Goal: Transaction & Acquisition: Purchase product/service

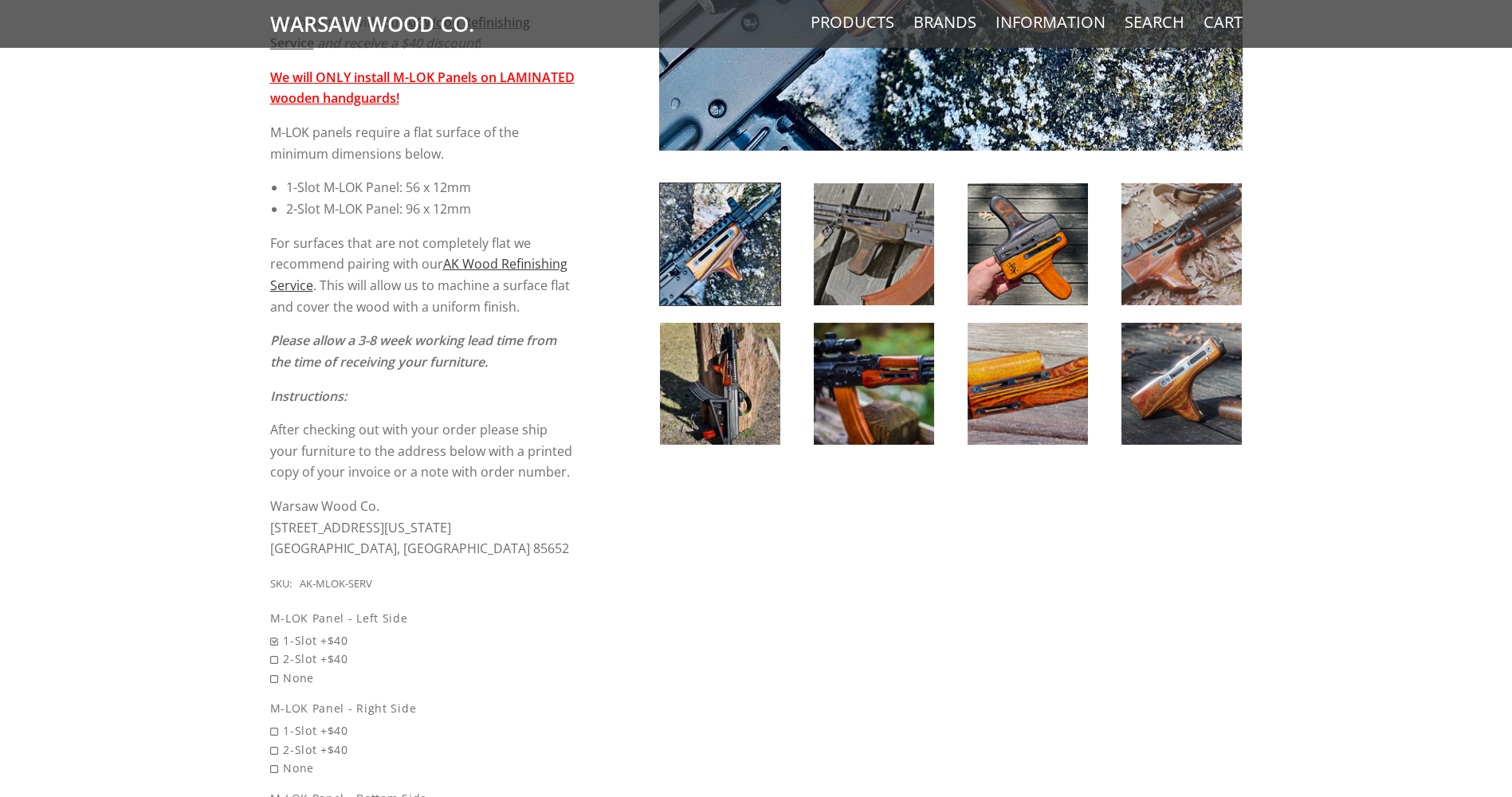
scroll to position [1036, 0]
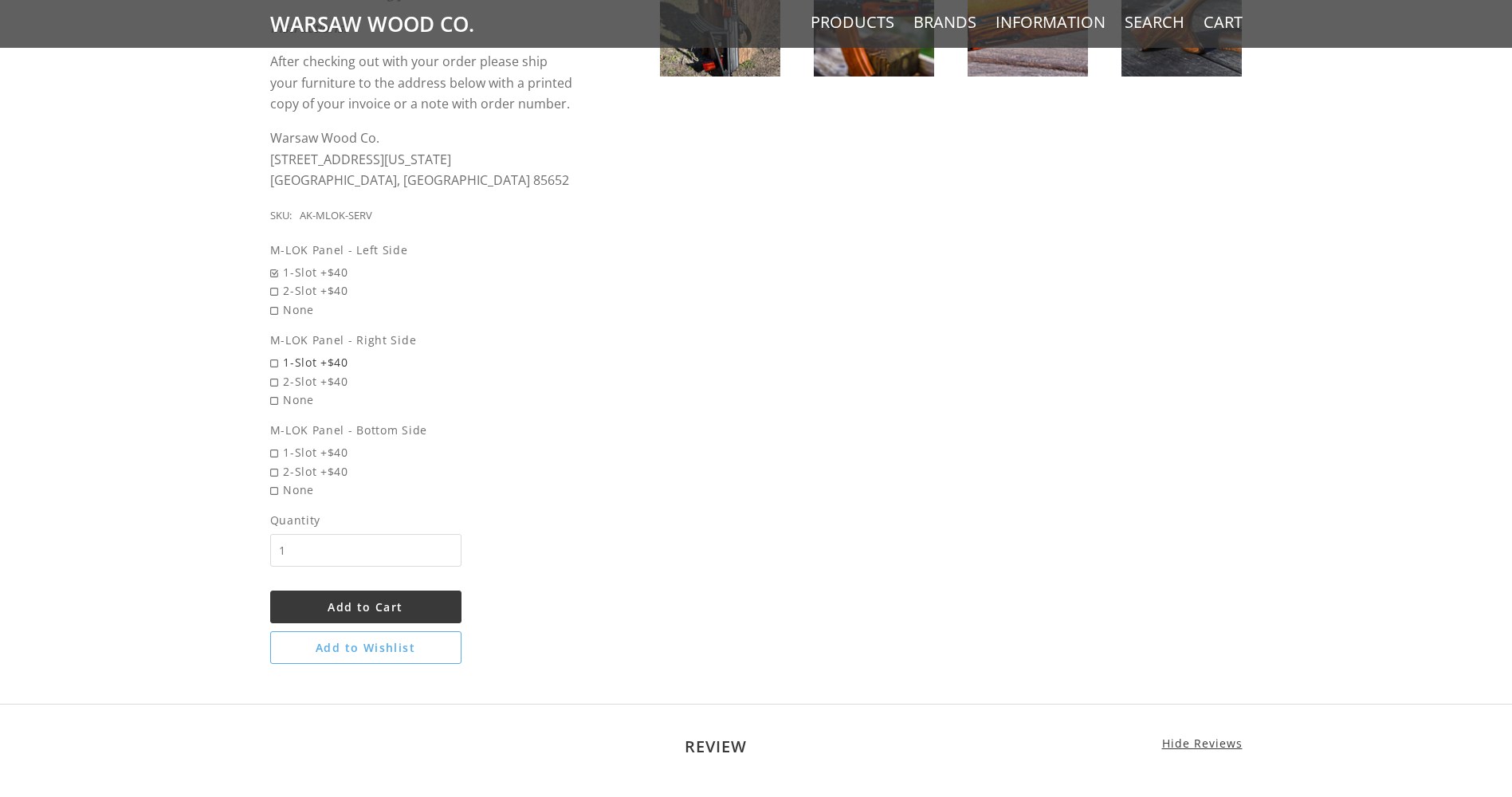
click at [271, 367] on span "1-Slot +$40" at bounding box center [423, 361] width 305 height 19
click at [271, 353] on input "1-Slot +$40" at bounding box center [381, 352] width 223 height 1
radio input "true"
click at [272, 271] on span "1-Slot +$40" at bounding box center [423, 272] width 305 height 19
click at [272, 263] on input "1-Slot +$40" at bounding box center [381, 263] width 223 height 1
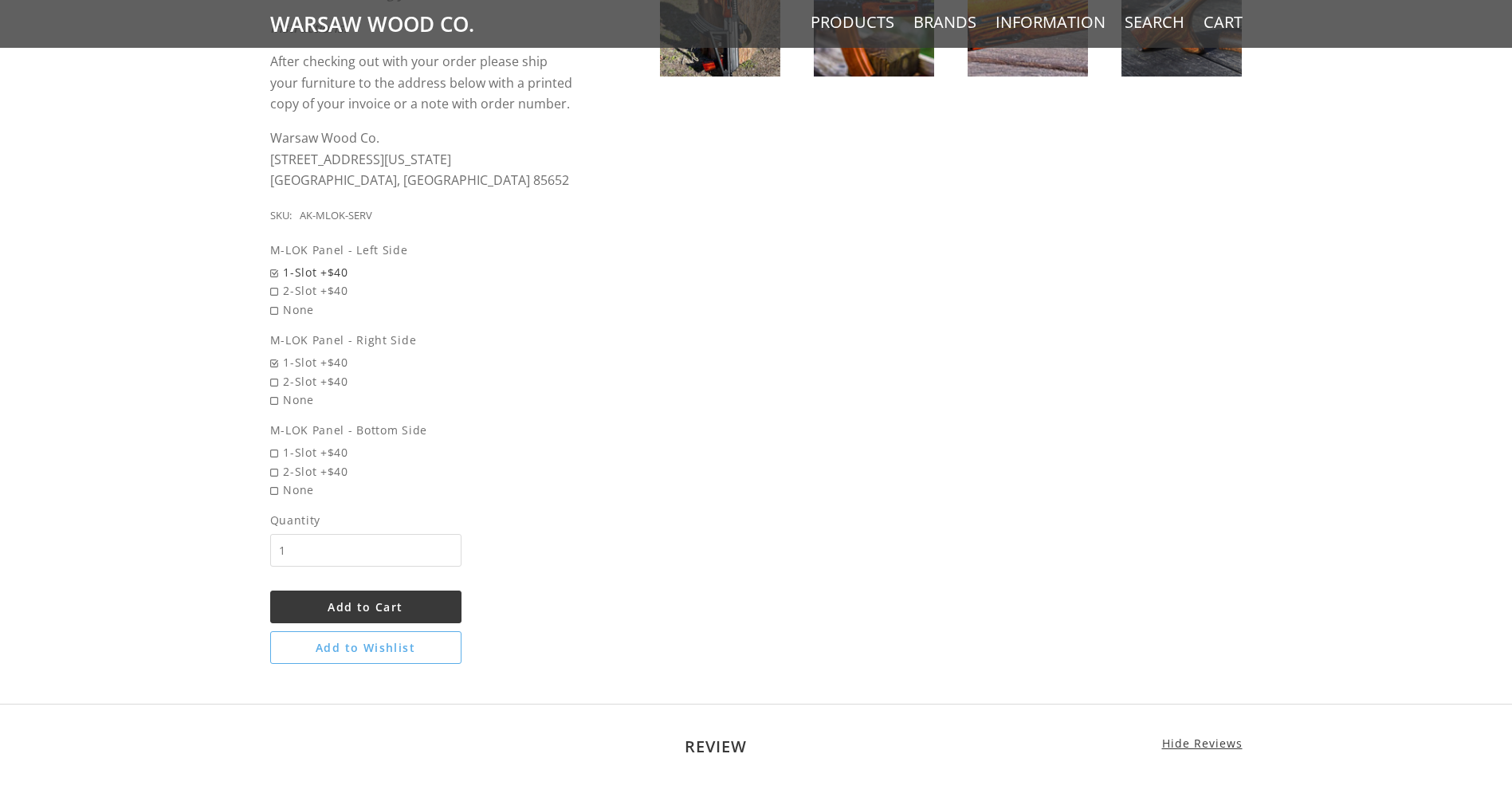
click at [274, 274] on span "1-Slot +$40" at bounding box center [423, 272] width 305 height 19
click at [274, 263] on input "1-Slot +$40" at bounding box center [381, 263] width 223 height 1
click at [273, 312] on span "None" at bounding box center [423, 309] width 305 height 19
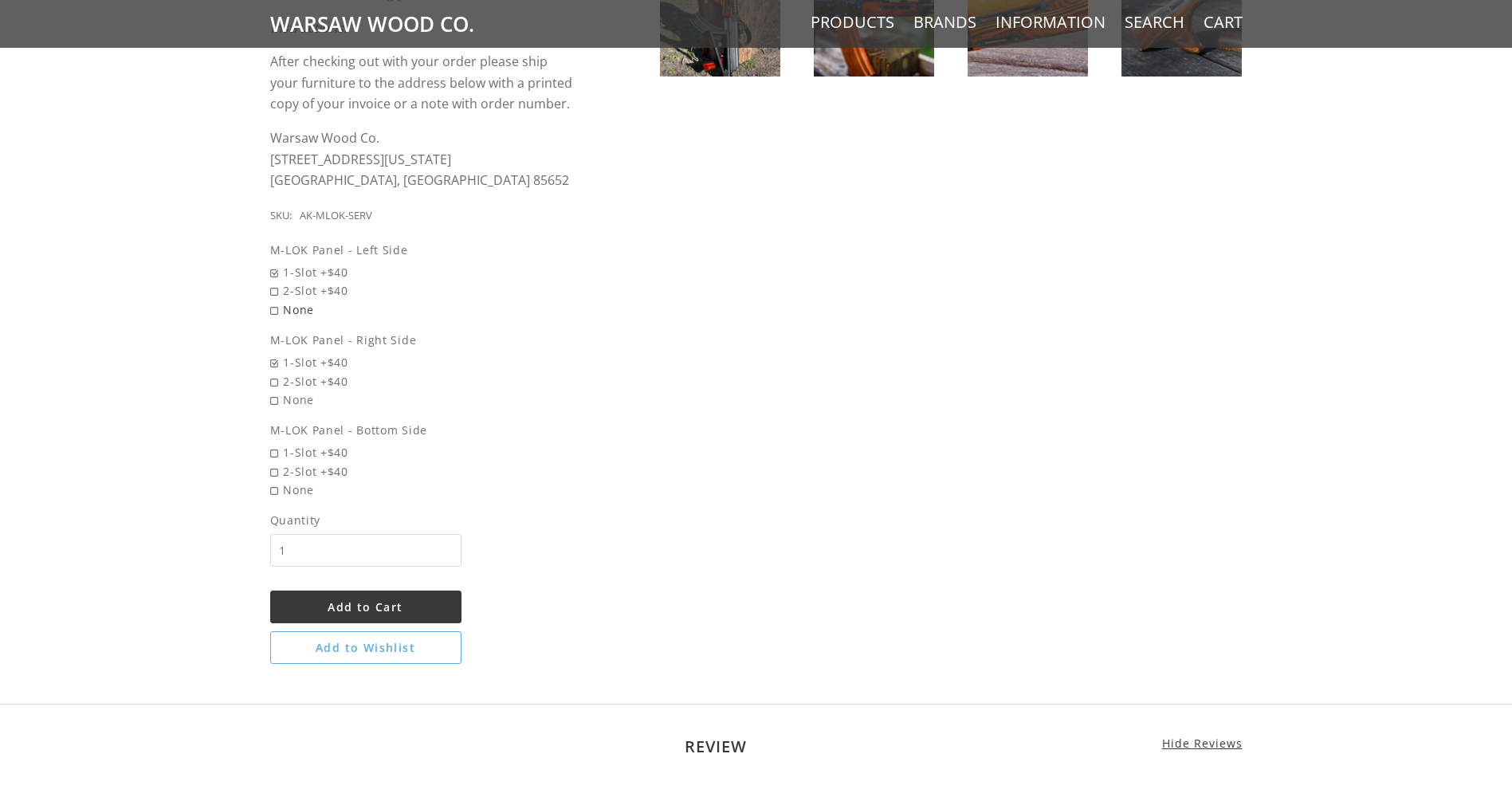
click at [273, 301] on input "None" at bounding box center [381, 300] width 223 height 1
radio input "true"
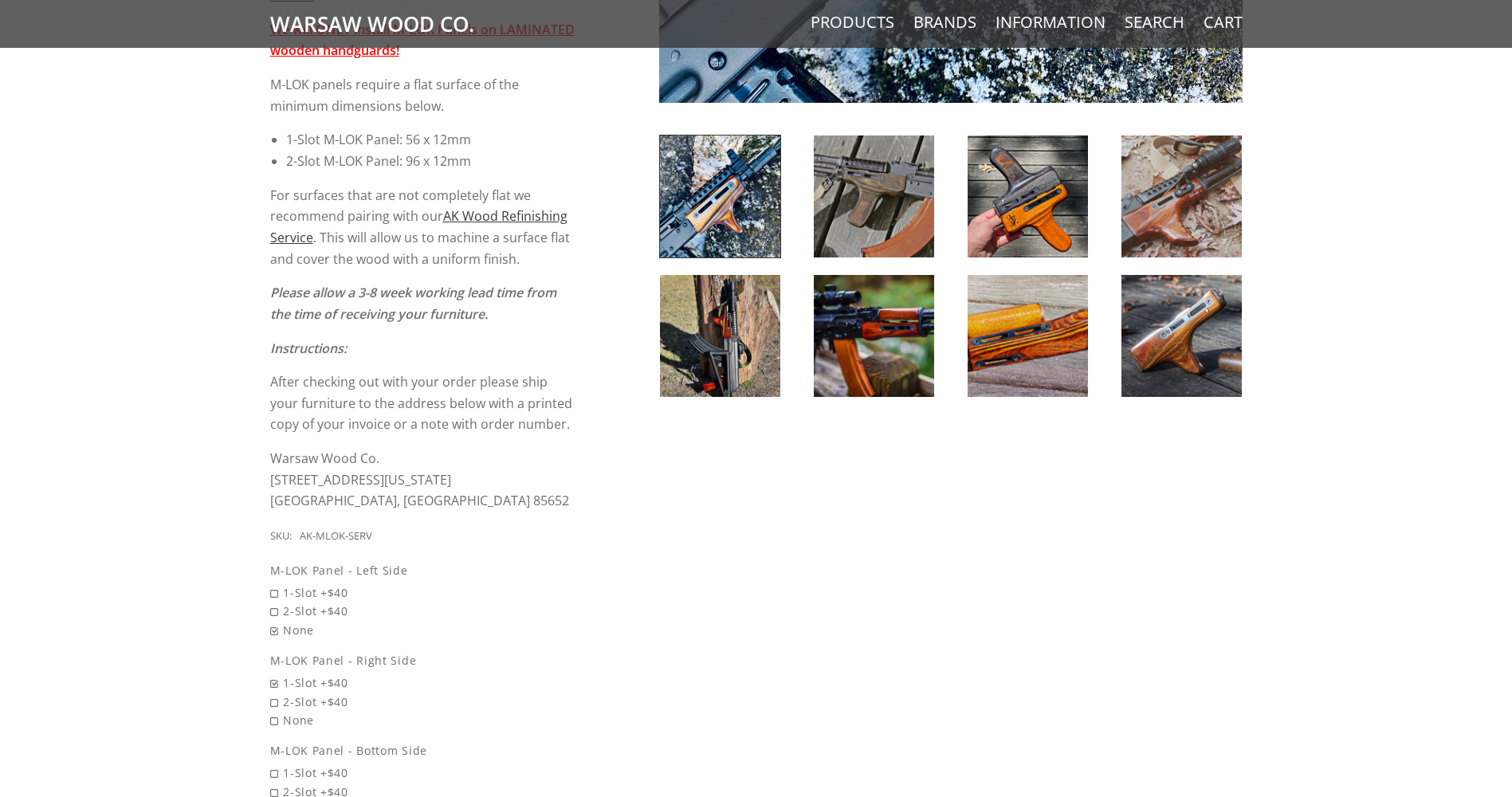
scroll to position [717, 0]
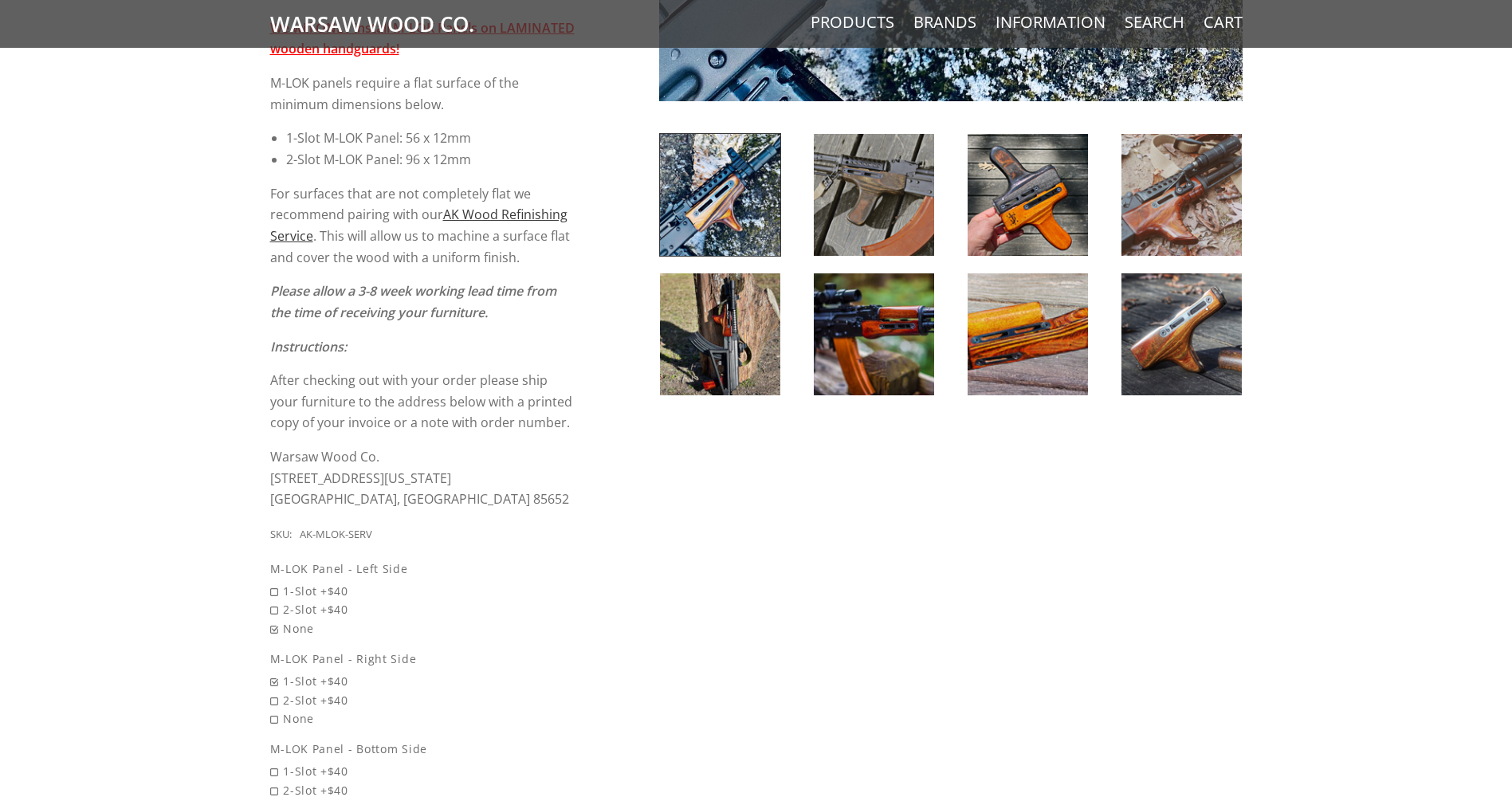
click at [869, 308] on img at bounding box center [874, 334] width 121 height 122
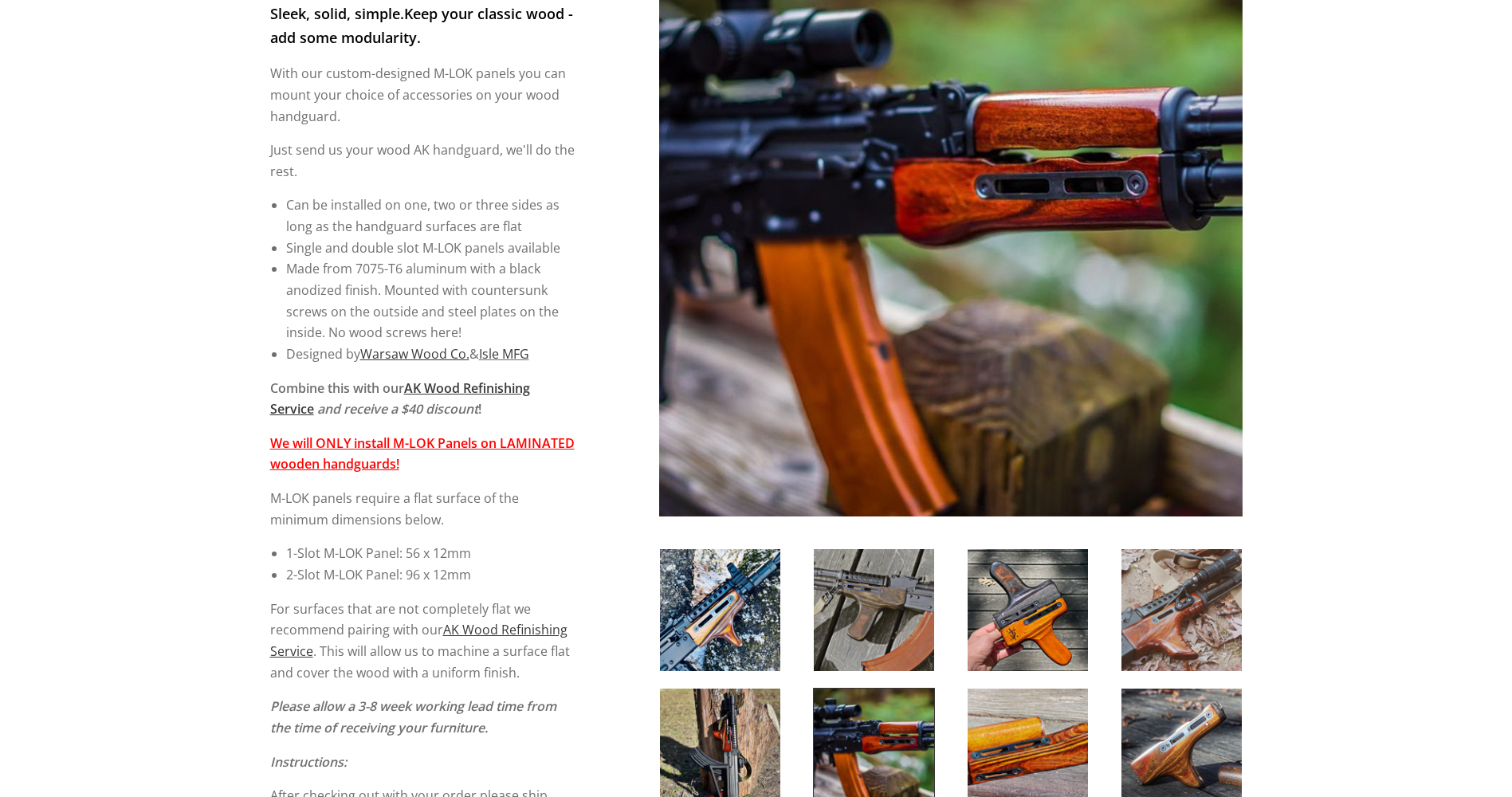
scroll to position [319, 0]
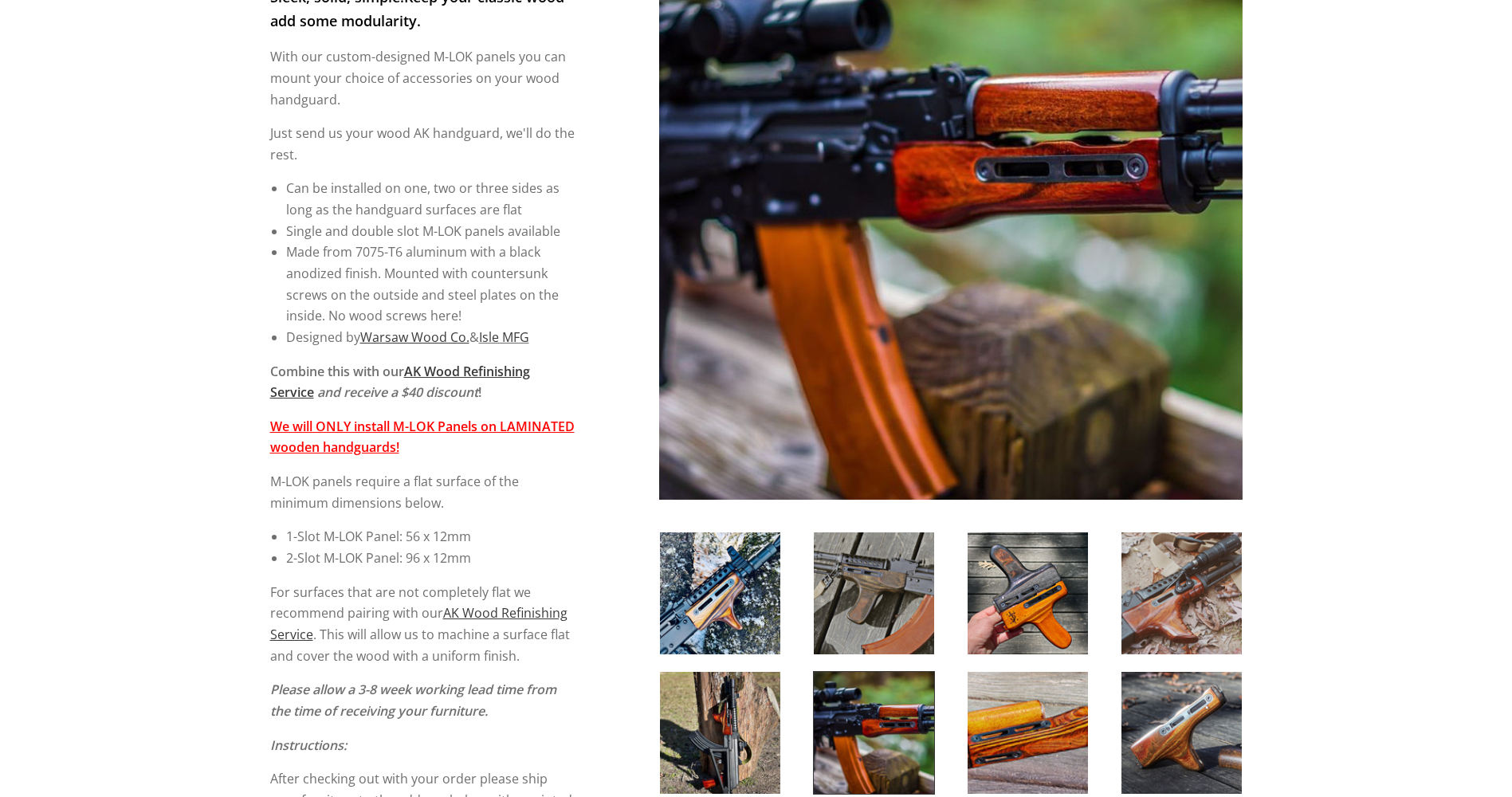
click at [887, 581] on img at bounding box center [874, 593] width 121 height 122
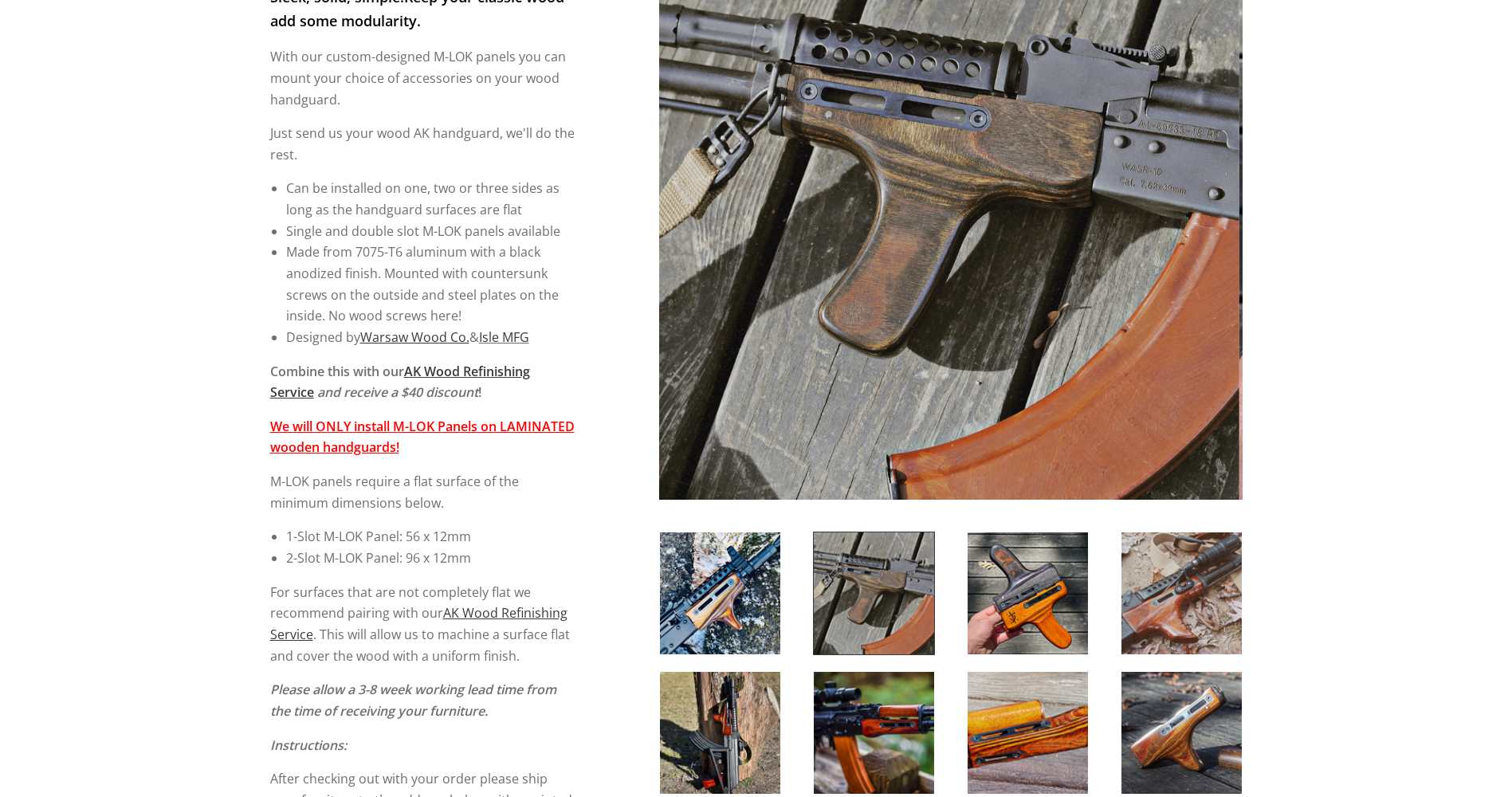
click at [735, 586] on img at bounding box center [720, 593] width 121 height 122
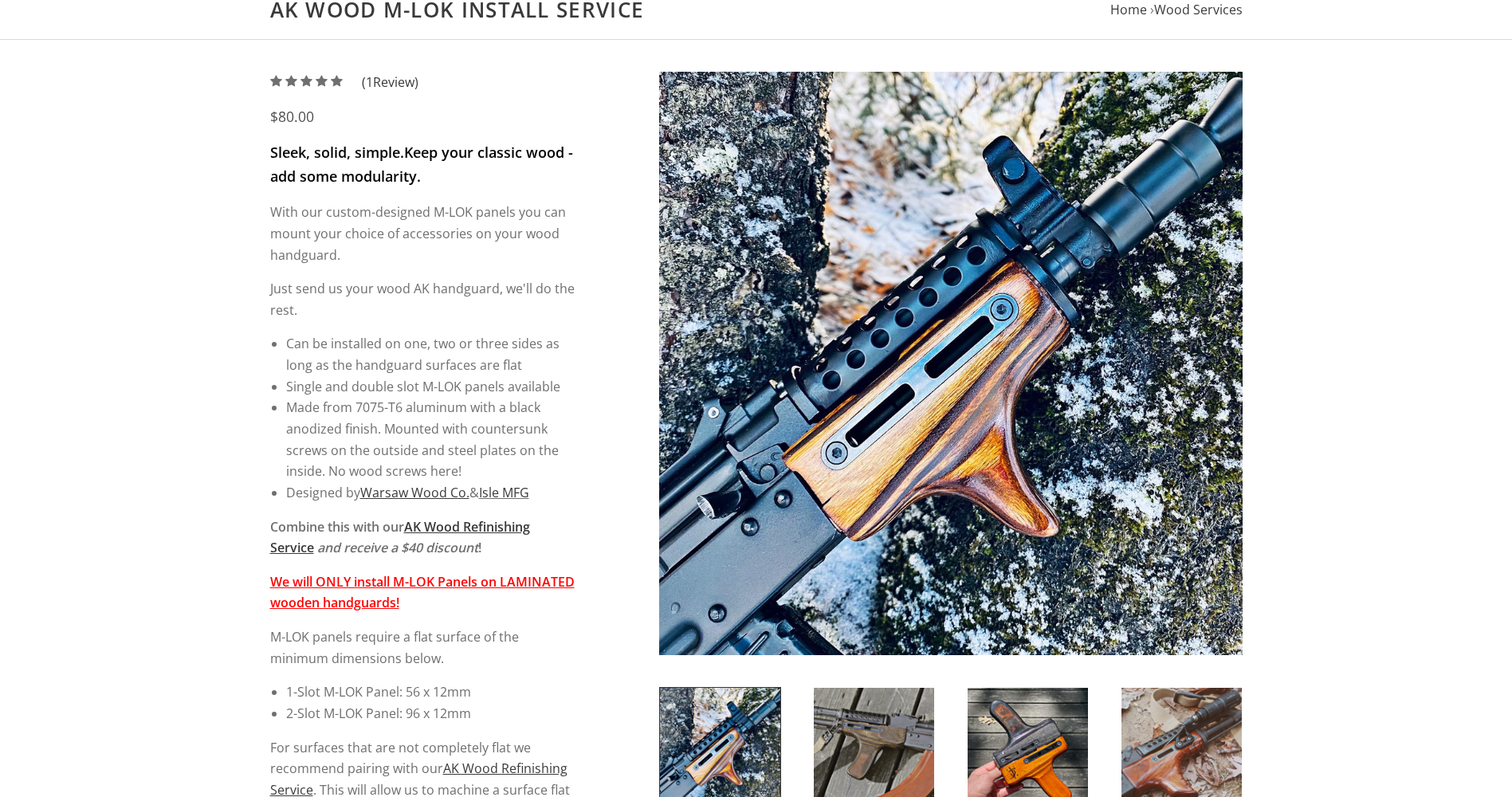
scroll to position [398, 0]
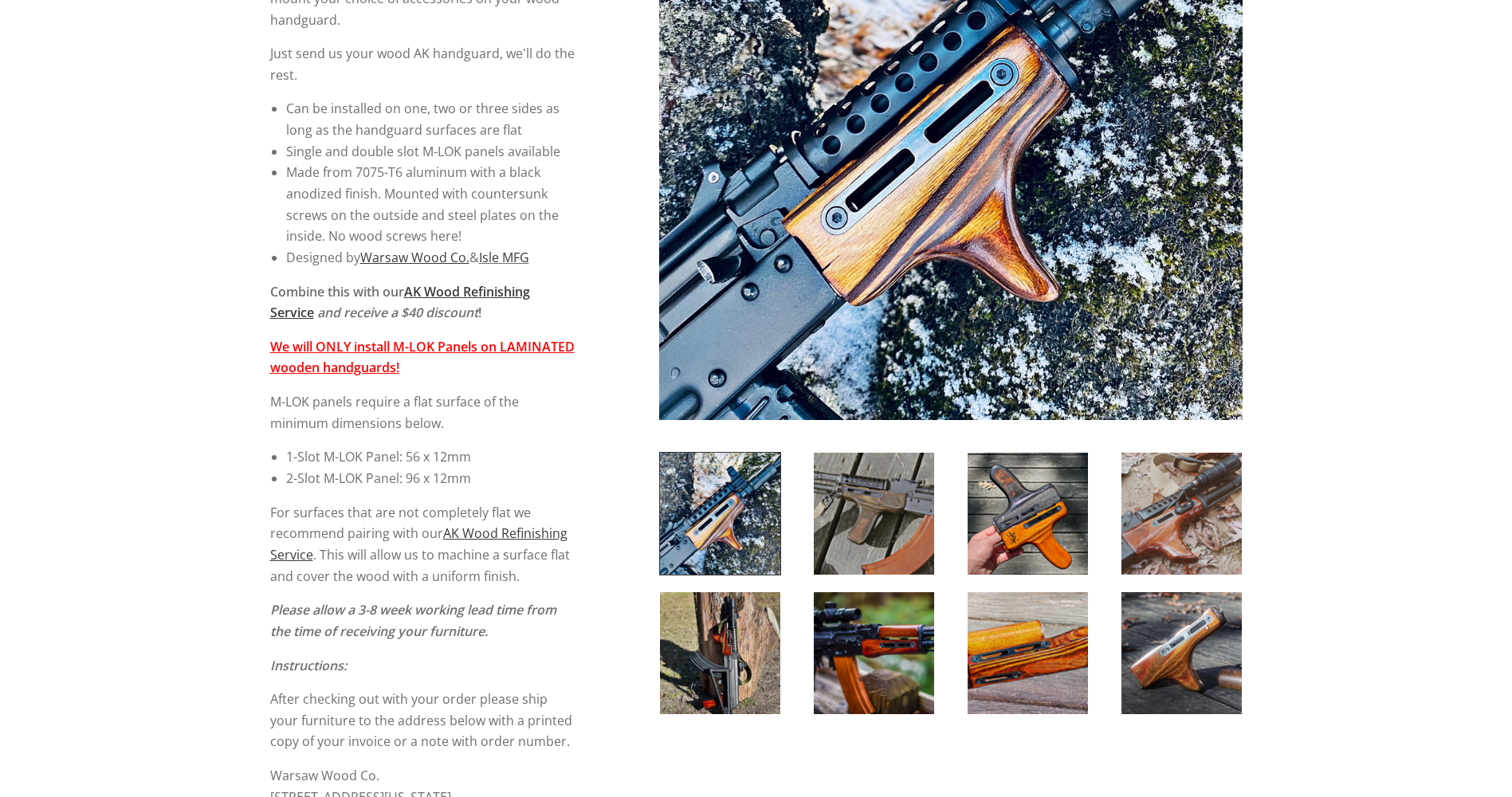
click at [891, 503] on img at bounding box center [874, 513] width 121 height 122
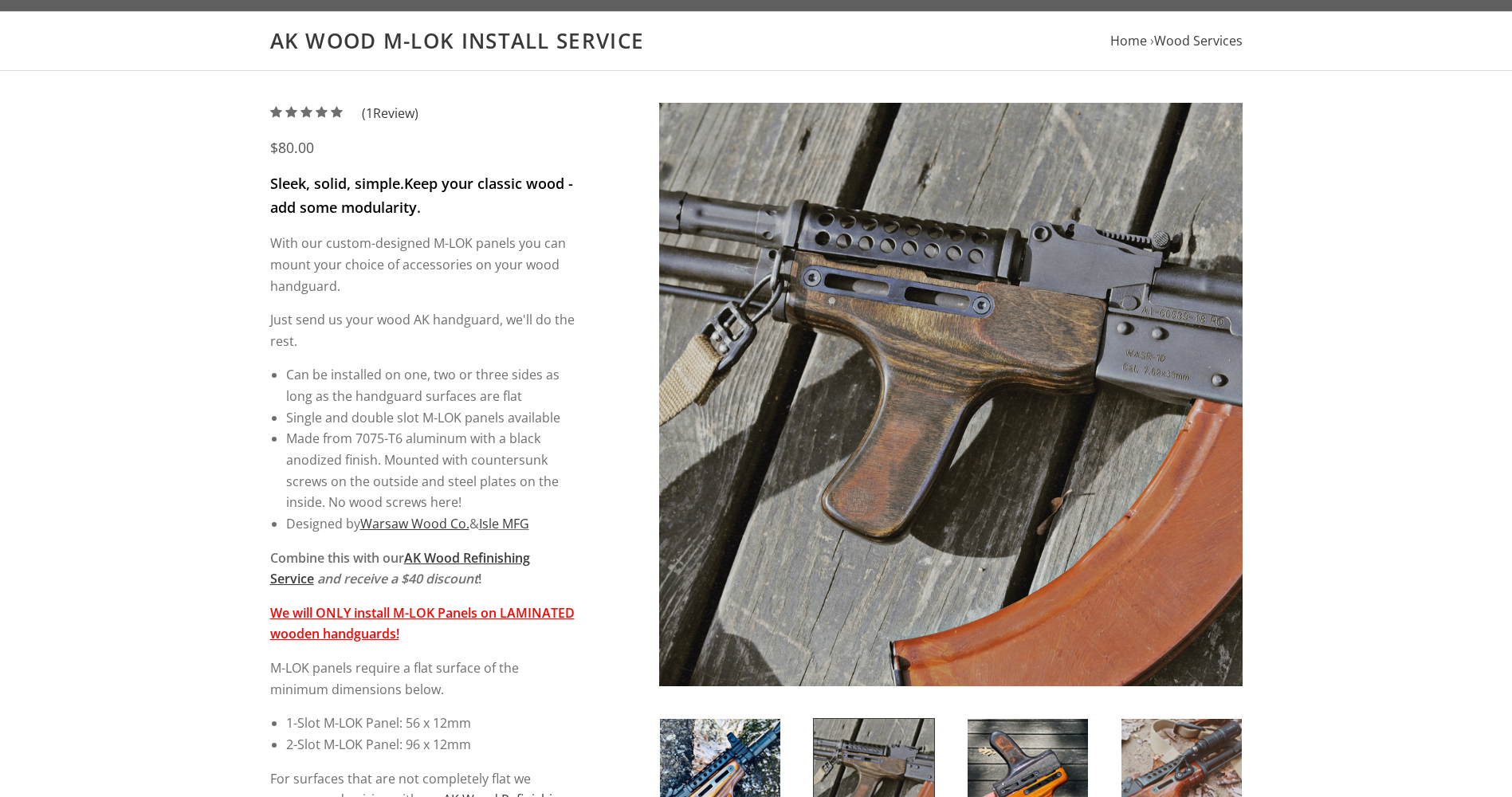
scroll to position [239, 0]
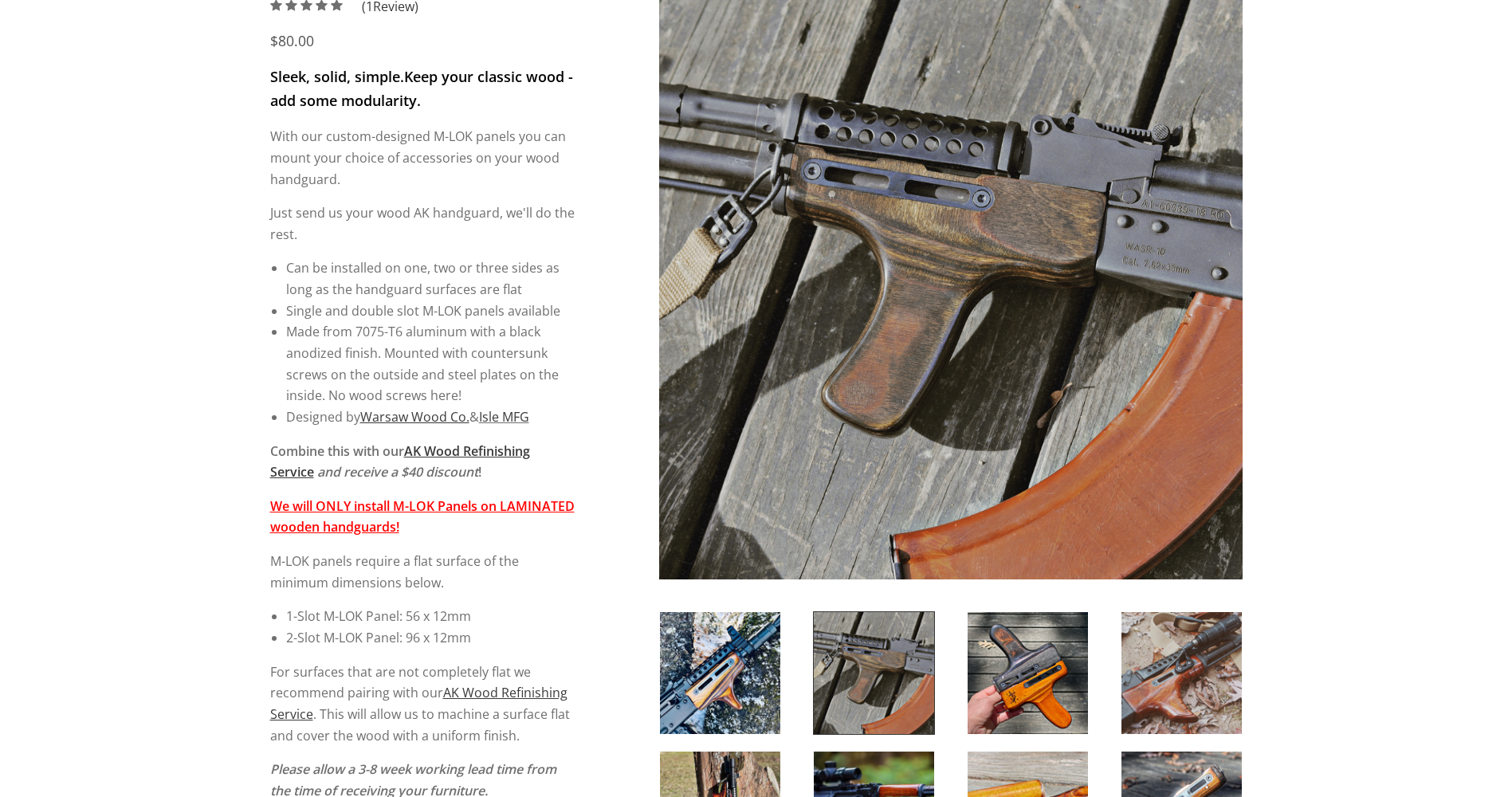
click at [765, 667] on img at bounding box center [720, 672] width 121 height 122
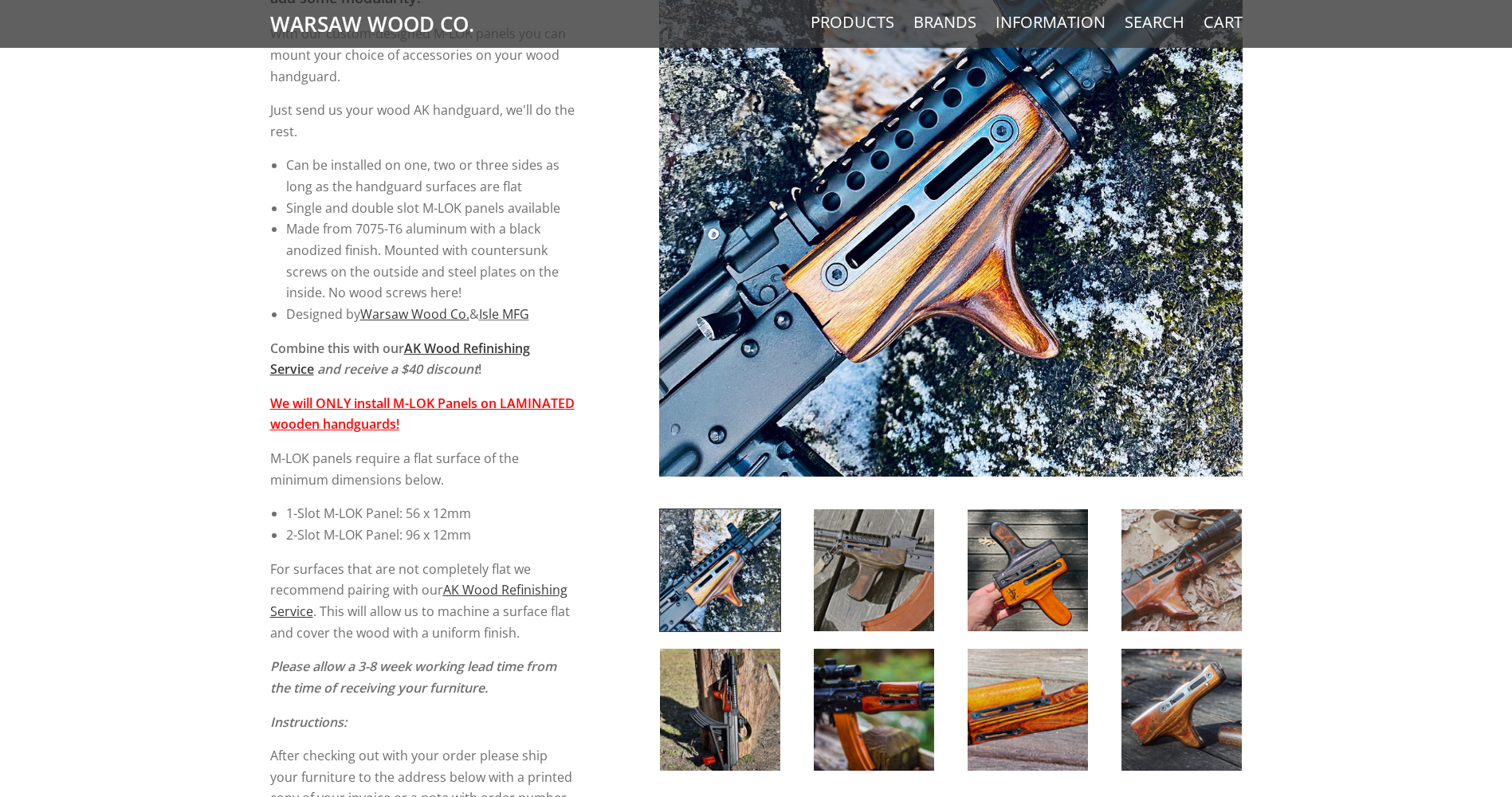
scroll to position [557, 0]
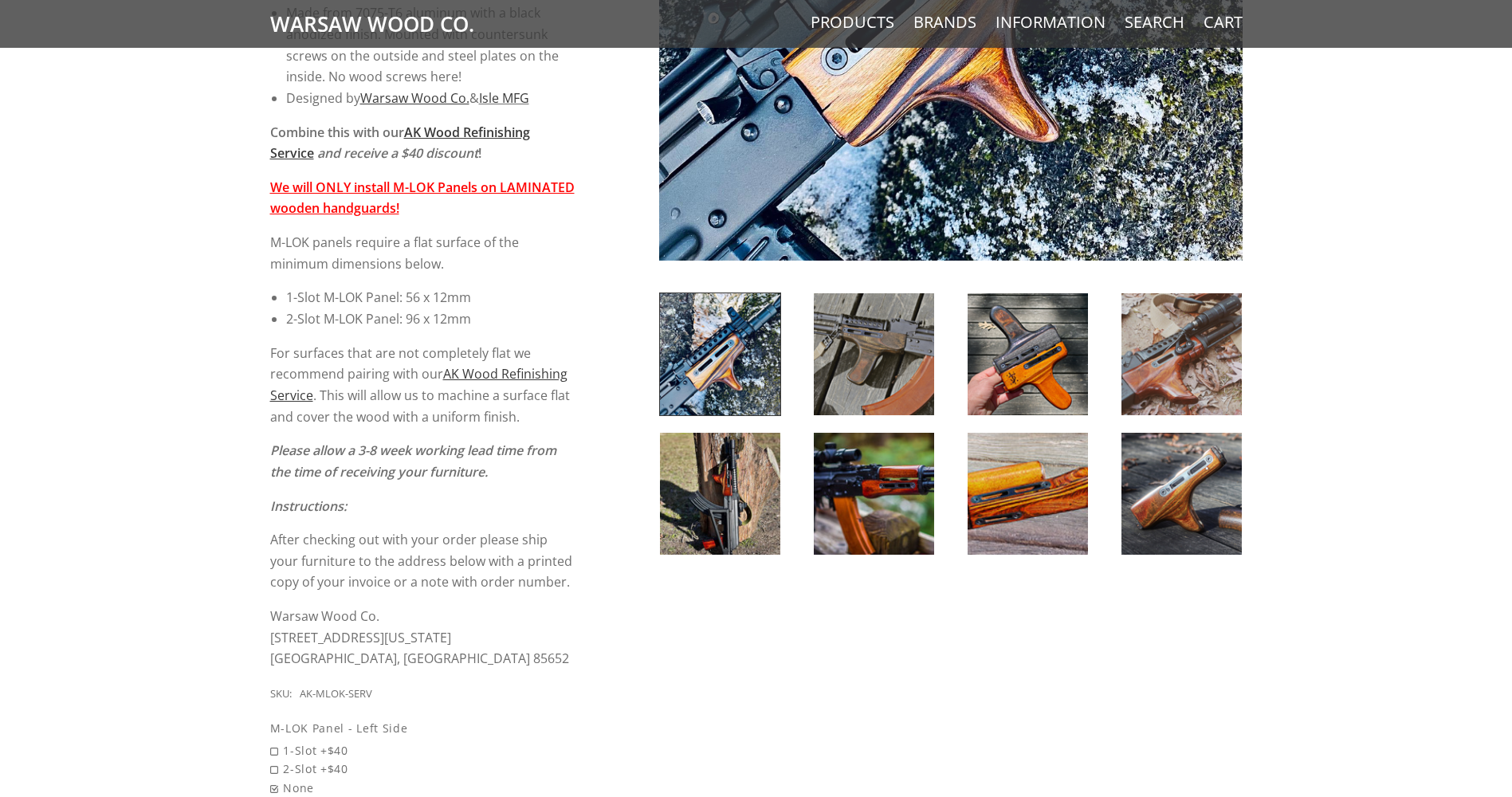
click at [1148, 472] on img at bounding box center [1181, 493] width 121 height 122
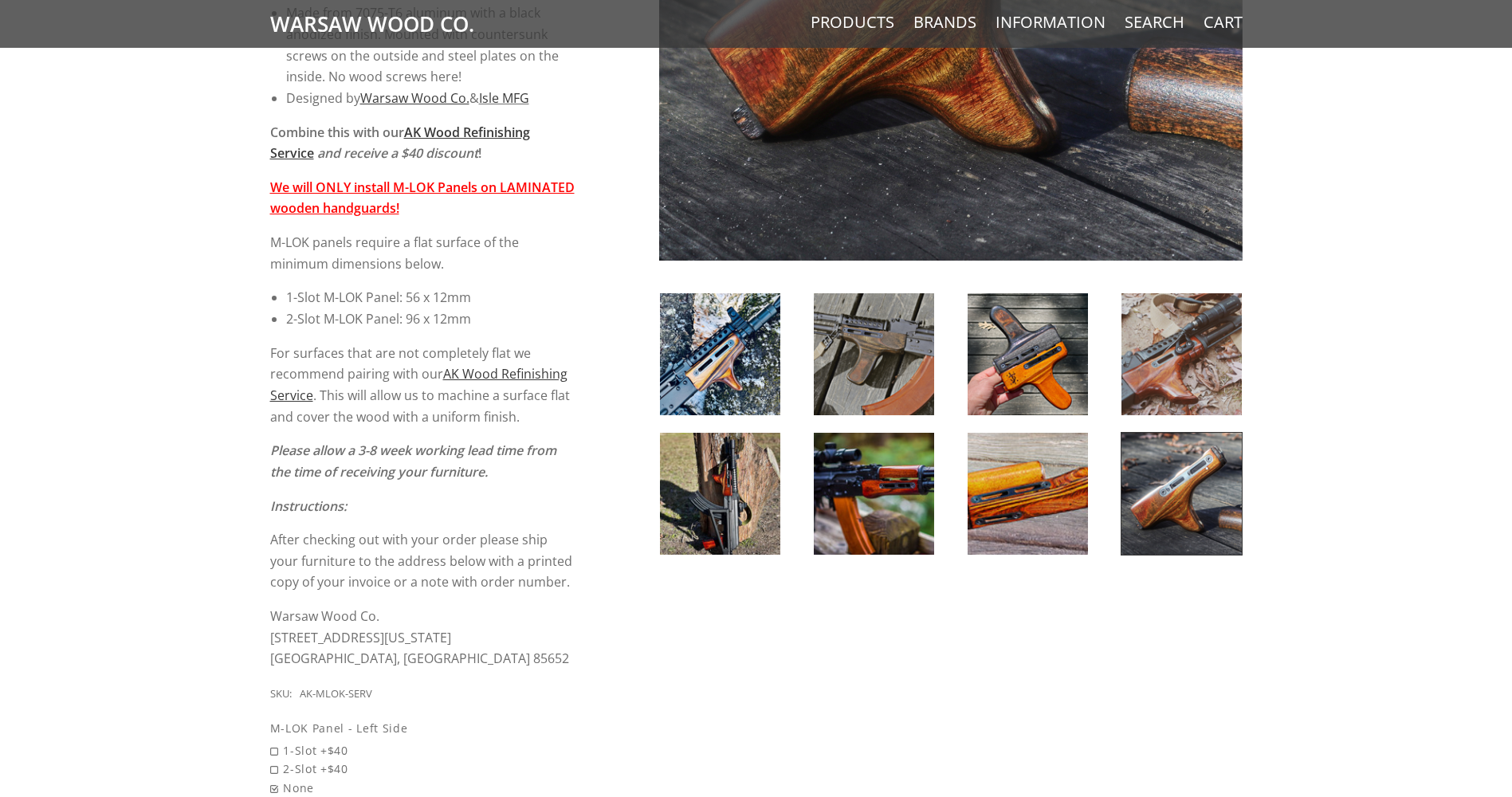
click at [1032, 492] on img at bounding box center [1028, 493] width 121 height 122
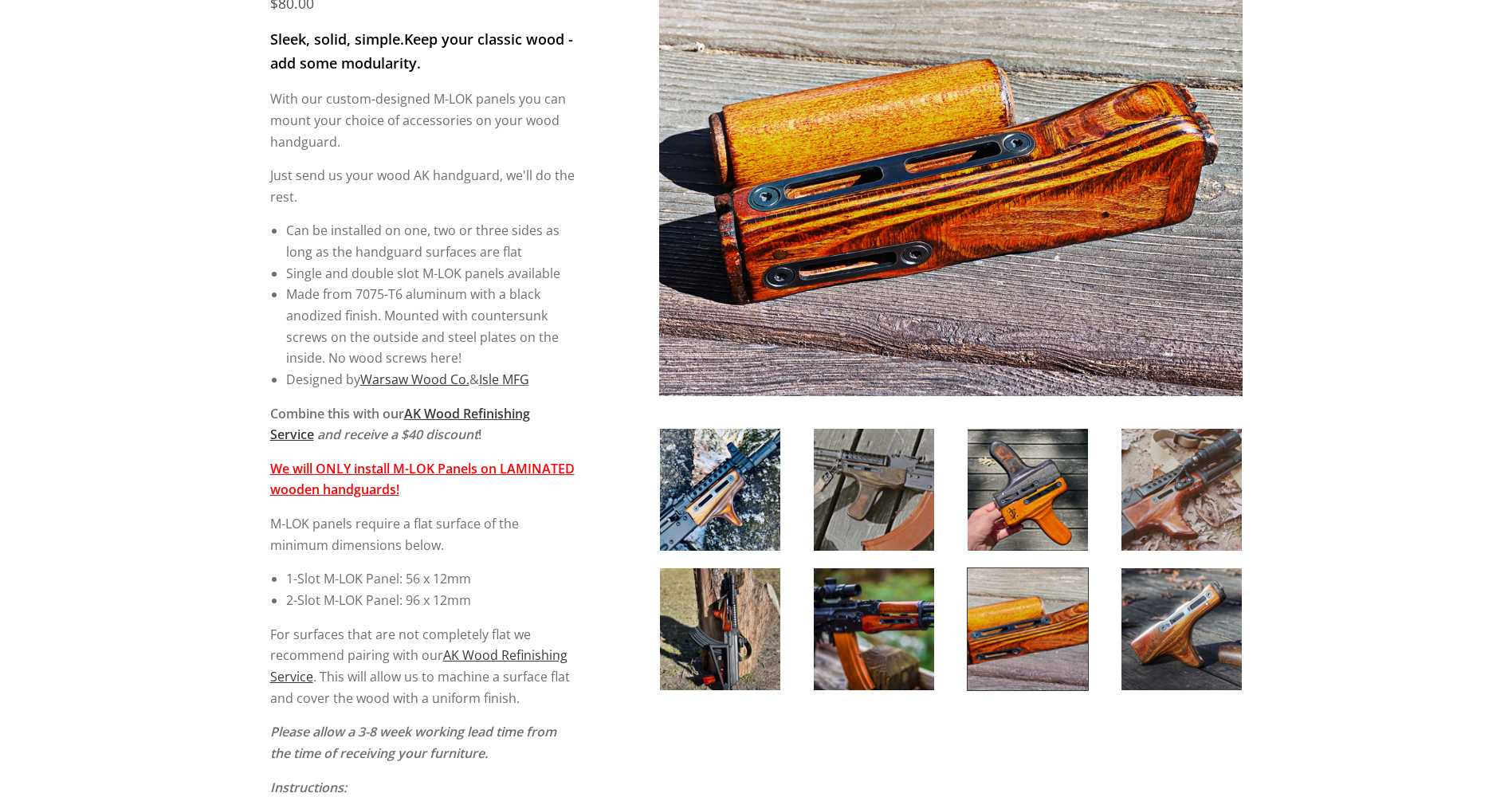
scroll to position [159, 0]
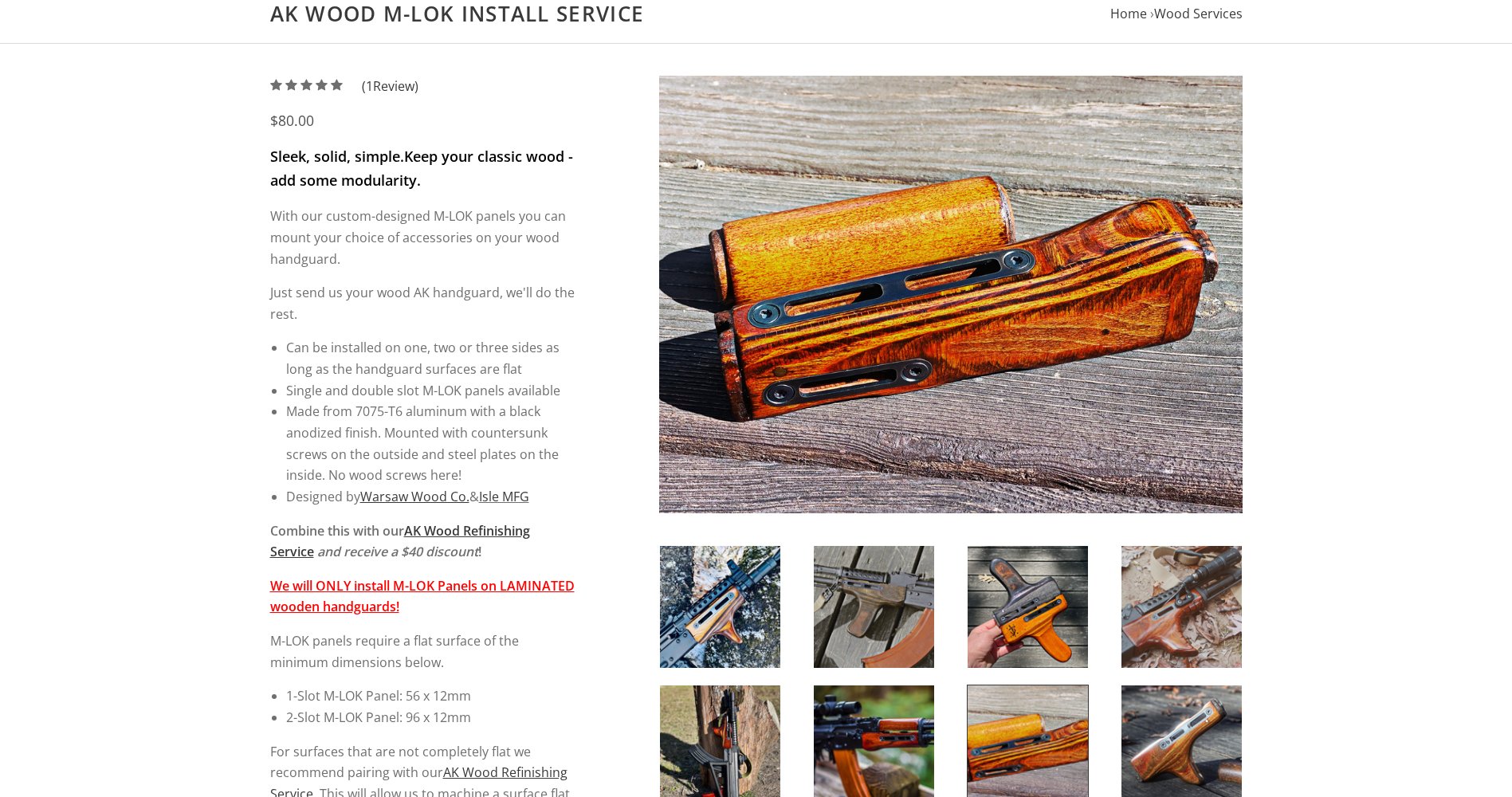
click at [748, 587] on img at bounding box center [720, 606] width 121 height 122
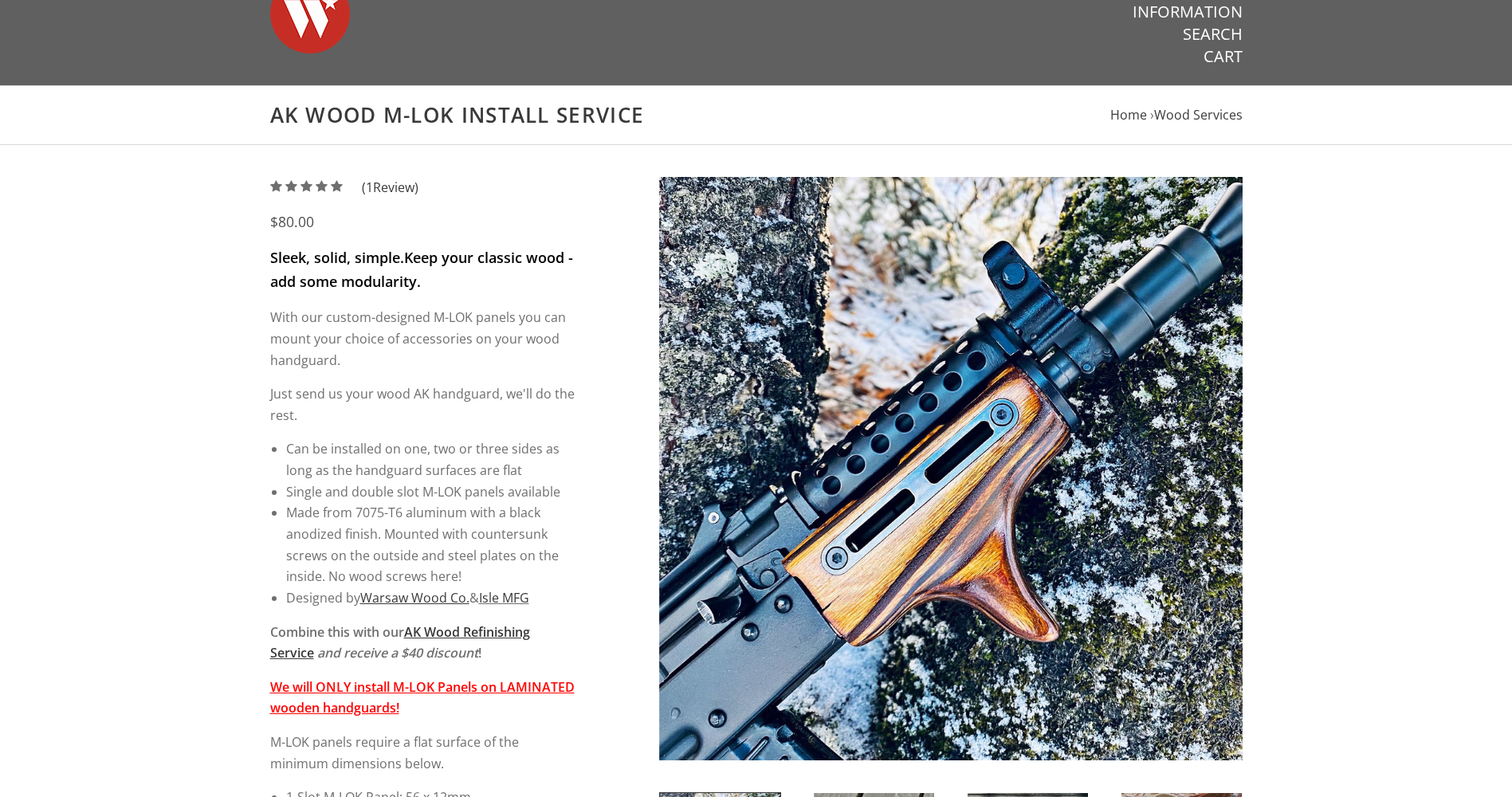
scroll to position [0, 0]
